Goal: Information Seeking & Learning: Learn about a topic

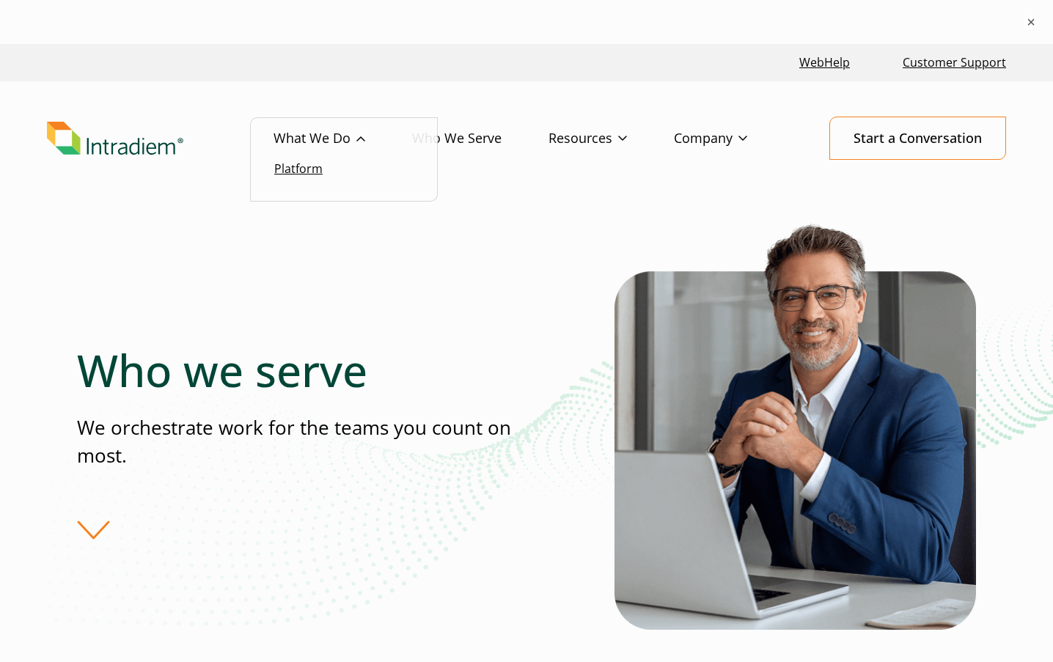
click at [321, 169] on link "Platform" at bounding box center [298, 169] width 48 height 16
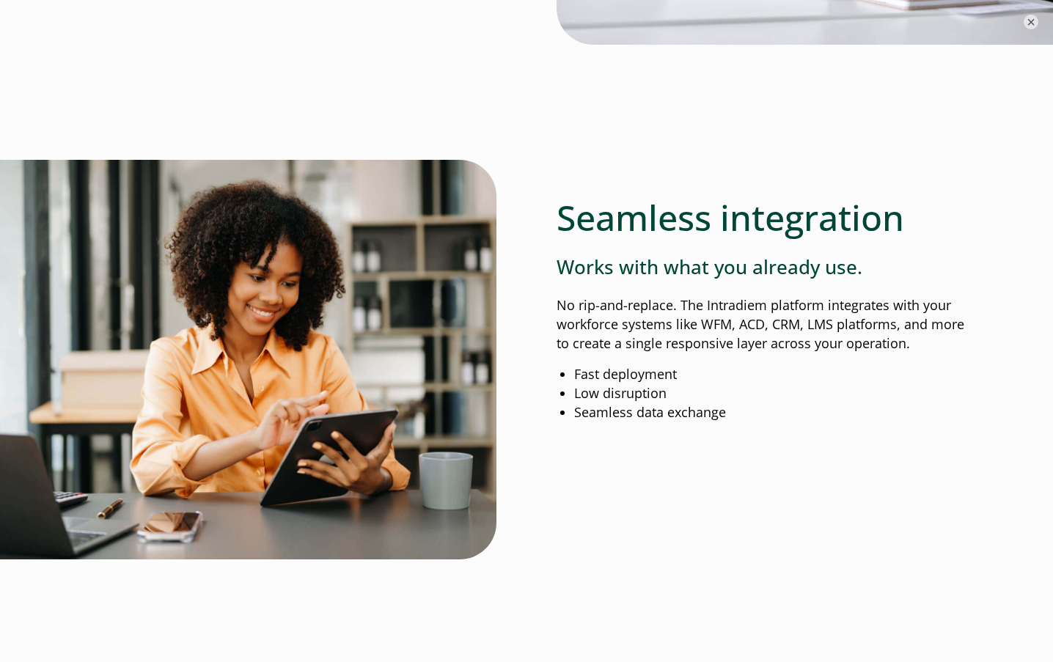
scroll to position [1907, 0]
